Goal: Task Accomplishment & Management: Use online tool/utility

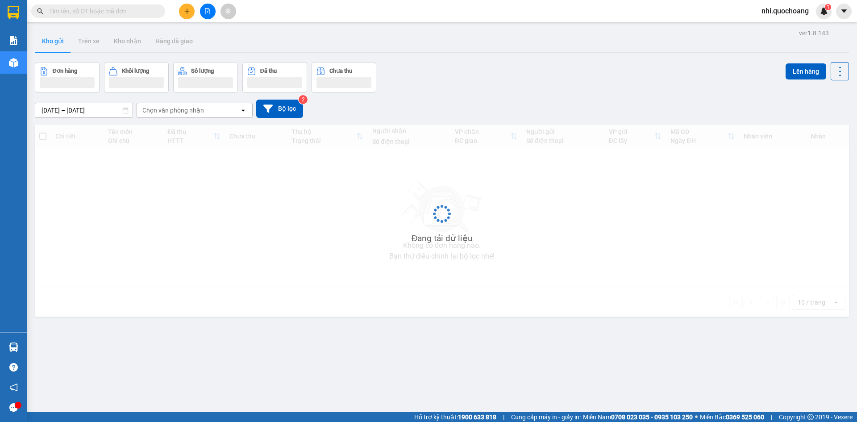
click at [122, 13] on input "text" at bounding box center [101, 11] width 105 height 10
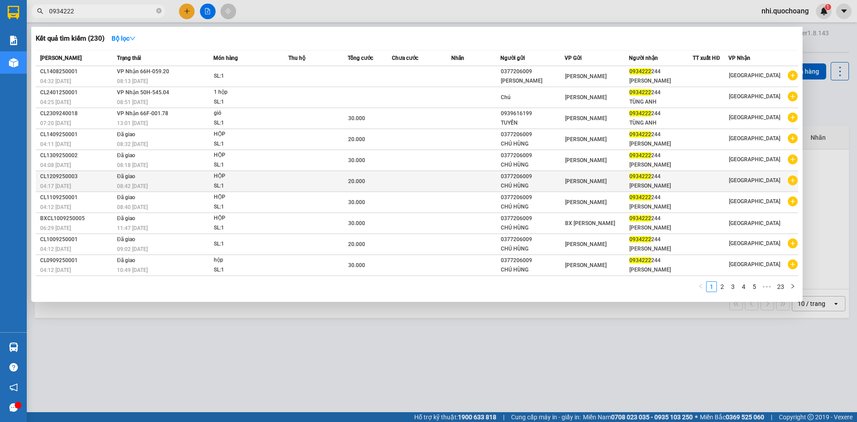
type input "0934222"
click at [488, 192] on td at bounding box center [476, 181] width 50 height 21
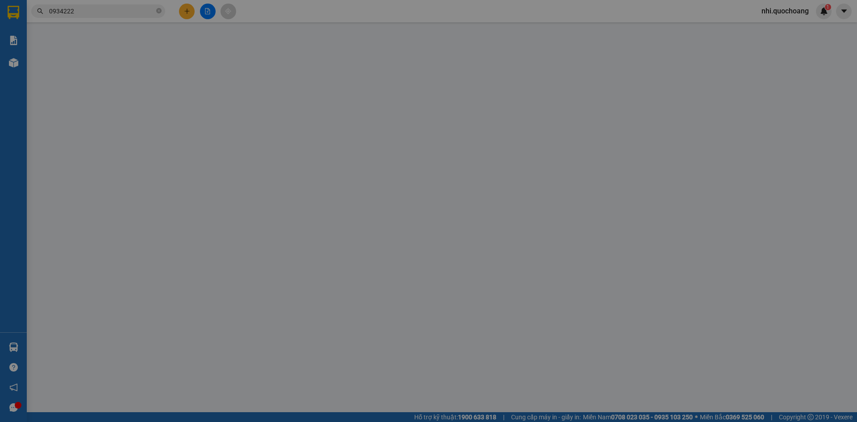
type input "0377206009"
type input "CHÚ HÙNG"
type input "0934222244"
type input "[PERSON_NAME]"
type input "20.000"
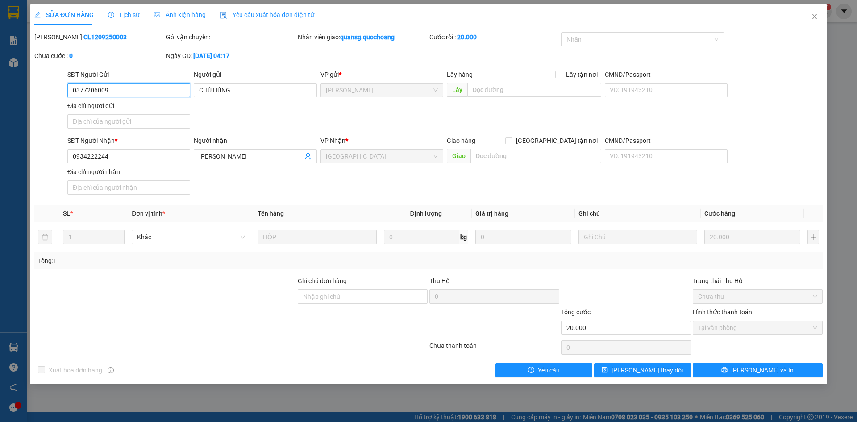
drag, startPoint x: 126, startPoint y: 93, endPoint x: 28, endPoint y: 93, distance: 98.6
click at [28, 93] on div "SỬA ĐƠN HÀNG Lịch sử Ảnh kiện hàng Yêu cầu xuất hóa đơn điện tử Total Paid Fee …" at bounding box center [428, 211] width 857 height 422
click at [818, 15] on span "Close" at bounding box center [814, 16] width 25 height 25
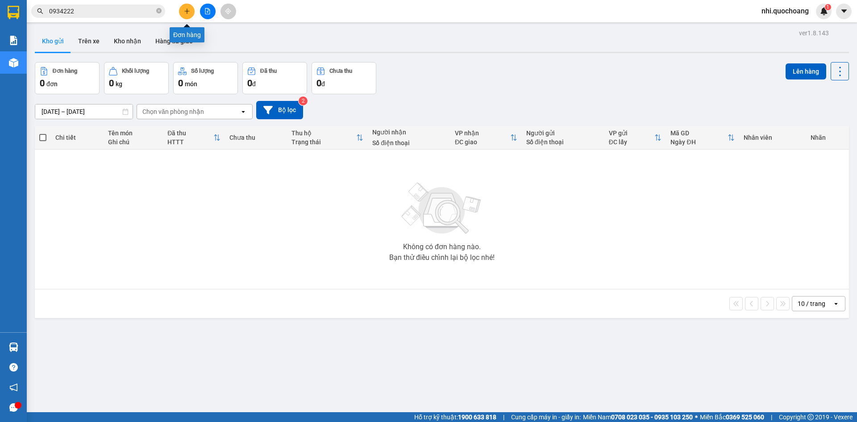
click at [185, 11] on icon "plus" at bounding box center [187, 11] width 6 height 6
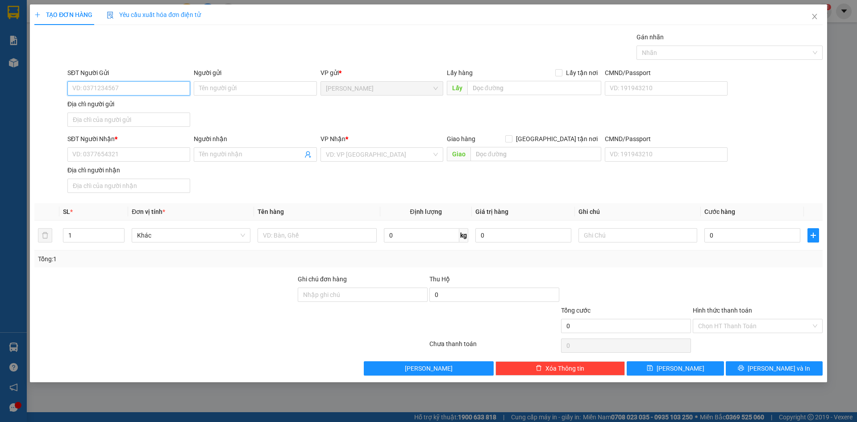
click at [104, 87] on input "SĐT Người Gửi" at bounding box center [128, 88] width 123 height 14
paste input "0377206009"
type input "0377206009"
click at [137, 105] on div "0377206009 - CHÚ HÙNG" at bounding box center [129, 106] width 112 height 10
type input "CHÚ HÙNG"
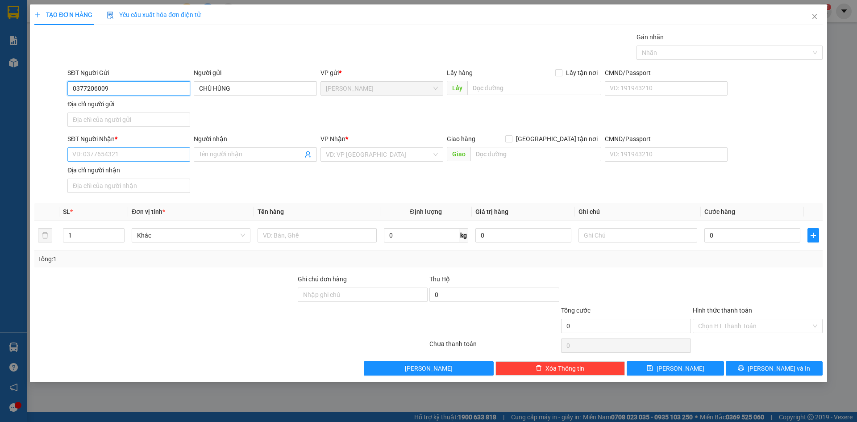
type input "0377206009"
click at [122, 153] on input "SĐT Người Nhận *" at bounding box center [128, 154] width 123 height 14
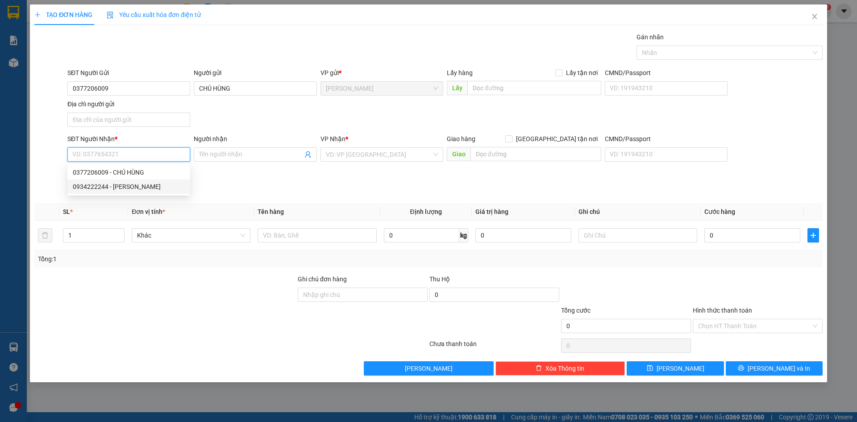
click at [118, 186] on div "0934222244 - [PERSON_NAME]" at bounding box center [129, 187] width 112 height 10
type input "0934222244"
type input "[PERSON_NAME]"
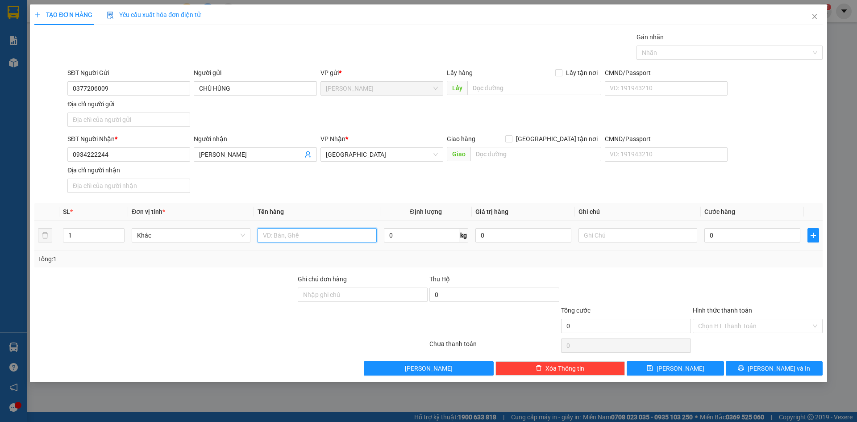
click at [290, 233] on input "text" at bounding box center [316, 235] width 119 height 14
type input "HỘP"
click at [753, 370] on button "[PERSON_NAME] và In" at bounding box center [773, 368] width 97 height 14
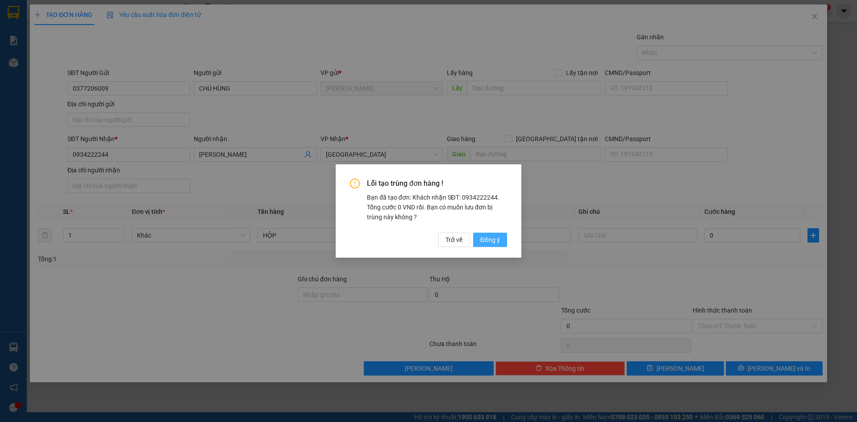
drag, startPoint x: 486, startPoint y: 238, endPoint x: 486, endPoint y: 232, distance: 6.2
click at [486, 238] on span "Đồng ý" at bounding box center [490, 240] width 20 height 10
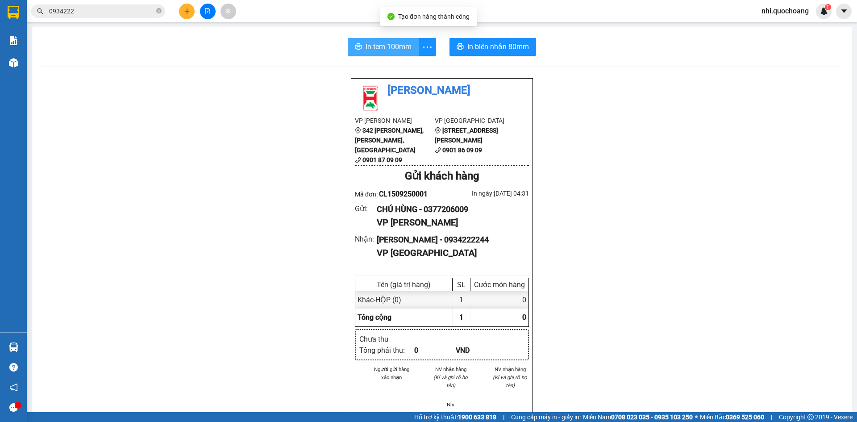
drag, startPoint x: 394, startPoint y: 43, endPoint x: 674, endPoint y: 186, distance: 314.4
click at [398, 48] on span "In tem 100mm" at bounding box center [388, 46] width 46 height 11
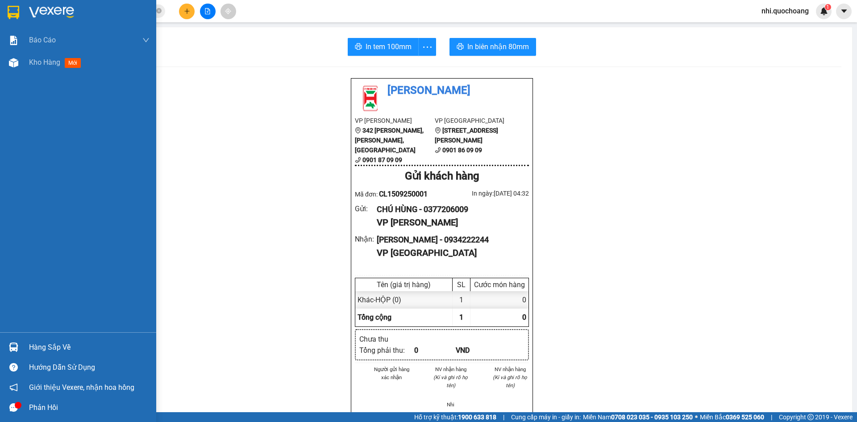
click at [17, 8] on img at bounding box center [14, 12] width 12 height 13
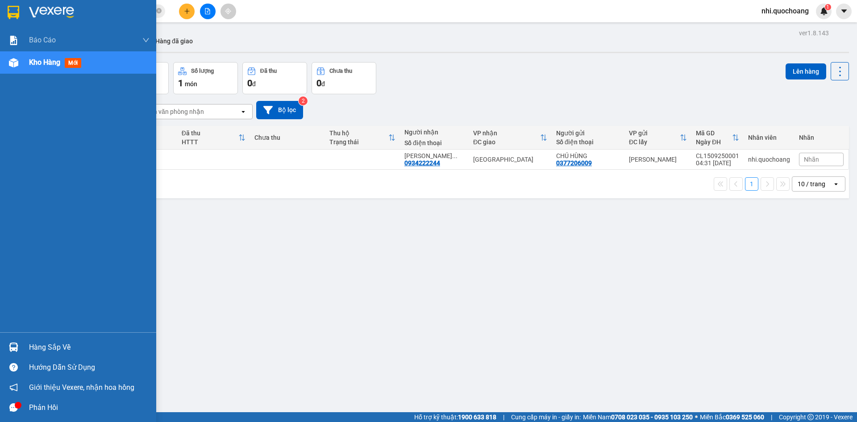
click at [16, 6] on img at bounding box center [14, 12] width 12 height 13
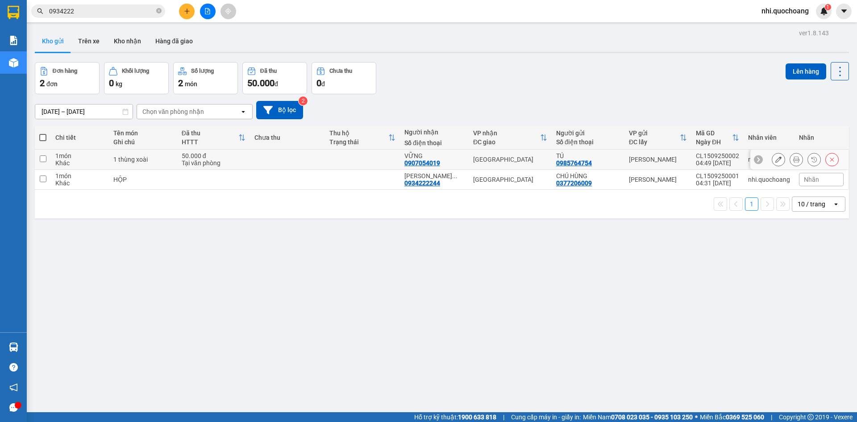
click at [44, 155] on input "checkbox" at bounding box center [43, 158] width 7 height 7
checkbox input "true"
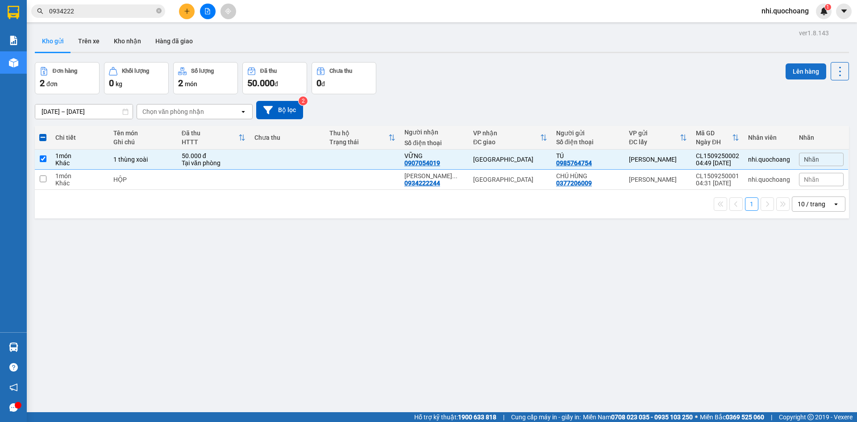
click at [791, 67] on button "Lên hàng" at bounding box center [805, 71] width 41 height 16
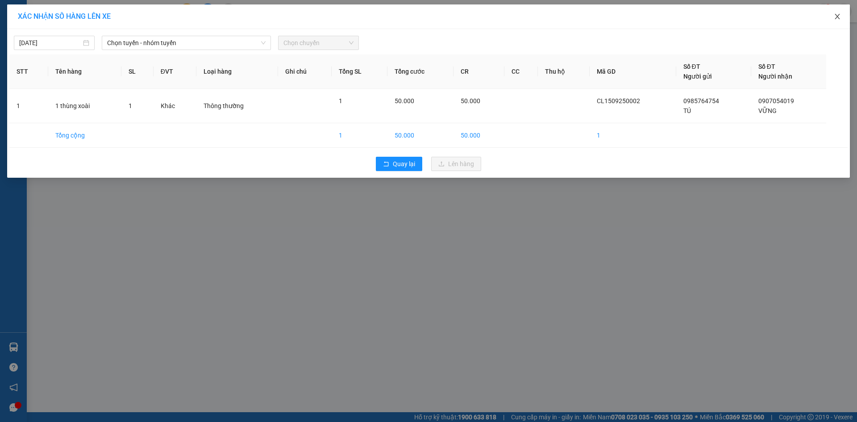
click at [836, 25] on span "Close" at bounding box center [836, 16] width 25 height 25
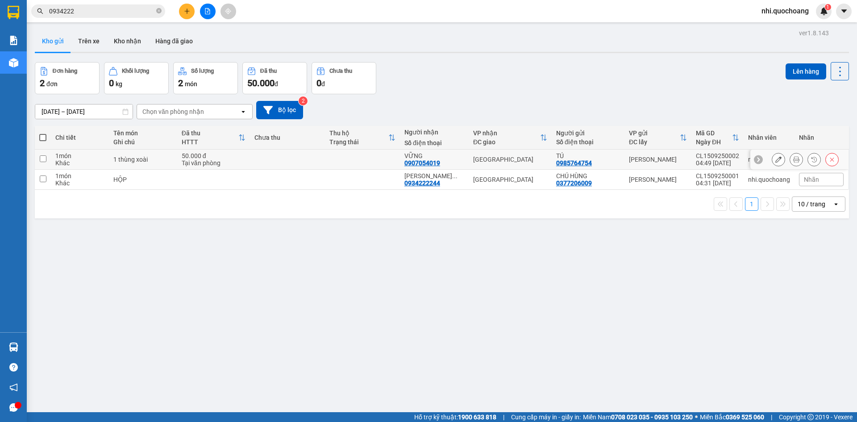
click at [790, 155] on button at bounding box center [796, 160] width 12 height 16
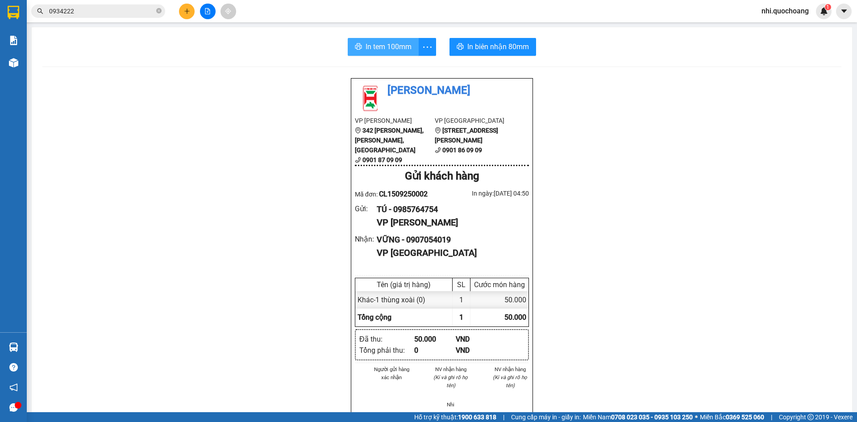
click at [394, 46] on span "In tem 100mm" at bounding box center [388, 46] width 46 height 11
click at [494, 45] on span "In biên nhận 80mm" at bounding box center [498, 46] width 62 height 11
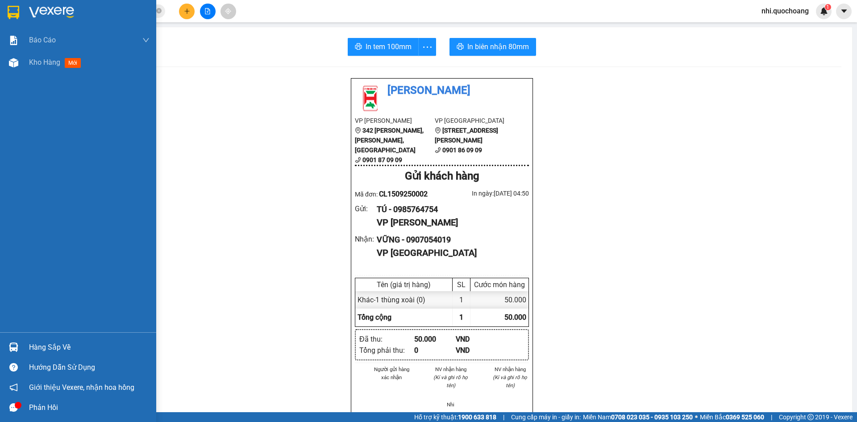
click at [12, 10] on img at bounding box center [14, 12] width 12 height 13
